Goal: Navigation & Orientation: Find specific page/section

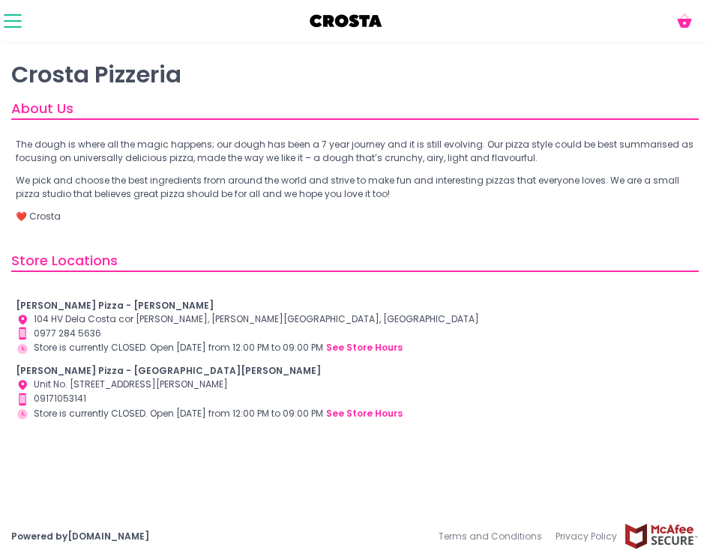
click at [4, 22] on button at bounding box center [13, 21] width 18 height 18
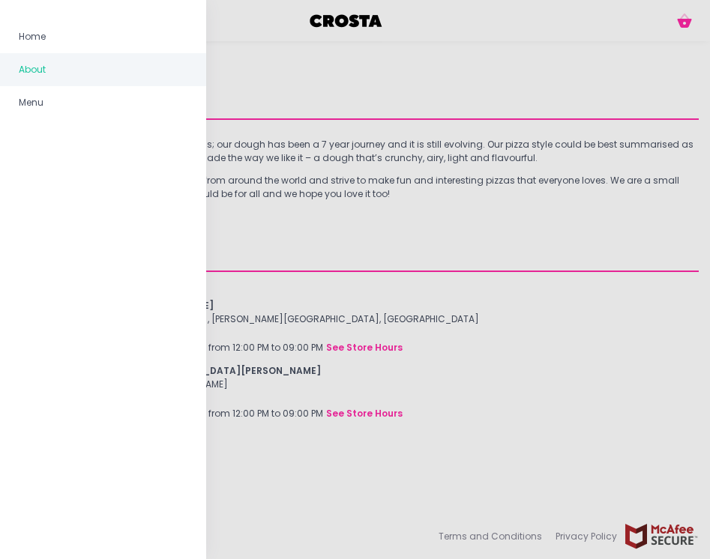
click at [27, 84] on link "About" at bounding box center [103, 69] width 206 height 33
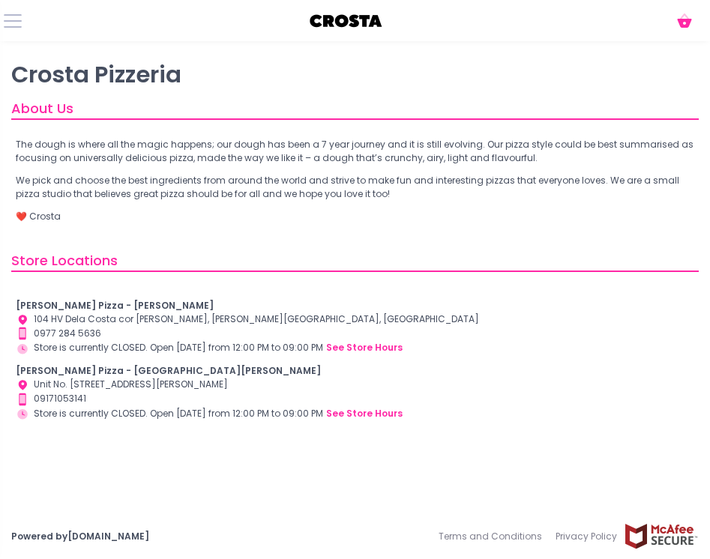
click at [8, 9] on div "Cart Created with Sketch." at bounding box center [355, 20] width 710 height 41
click at [9, 25] on button at bounding box center [13, 21] width 18 height 18
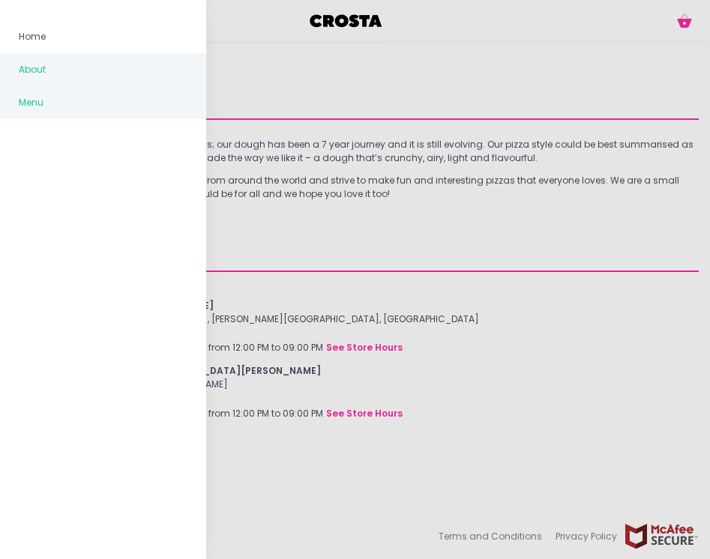
click at [30, 100] on span "Menu" at bounding box center [103, 102] width 169 height 19
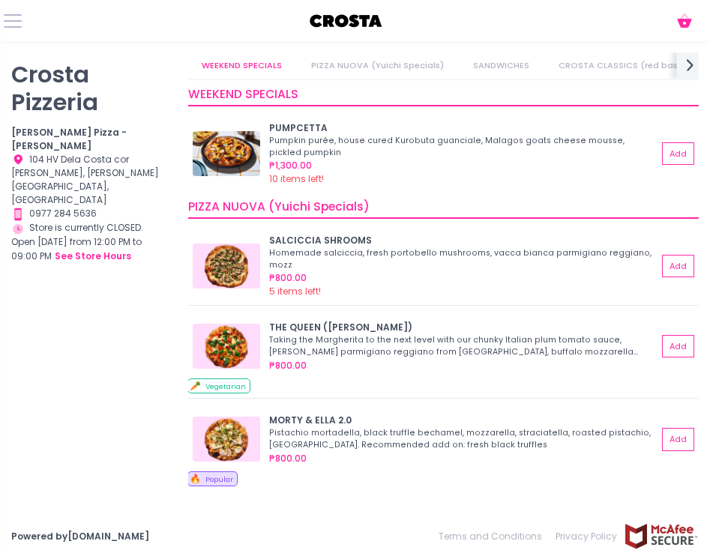
click at [688, 64] on icon "next Created with Sketch." at bounding box center [689, 64] width 19 height 19
click at [224, 58] on link "TONDA ROMANA (Roman style thin crust)" at bounding box center [322, 65] width 205 height 26
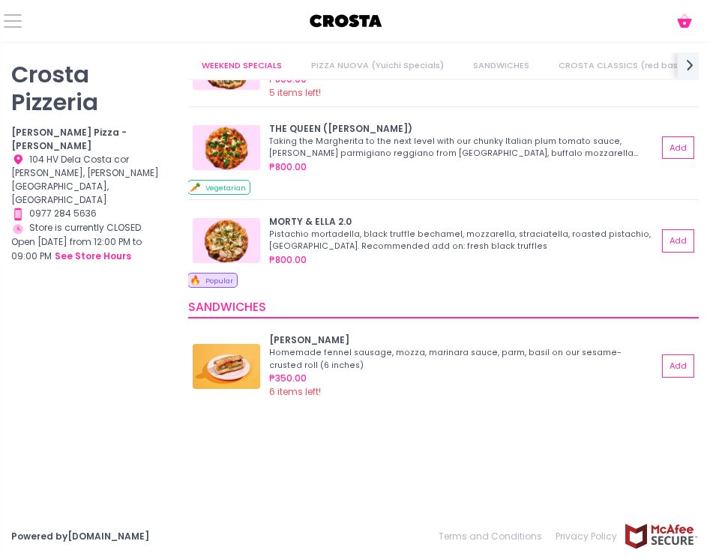
scroll to position [0, 0]
